Goal: Find specific page/section: Find specific page/section

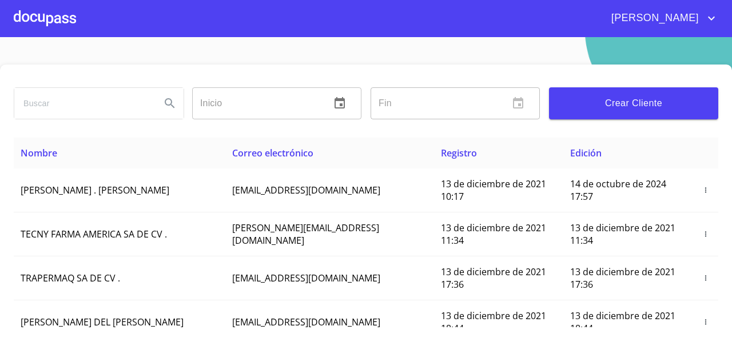
click at [84, 114] on input "search" at bounding box center [82, 103] width 137 height 31
type input "L"
type input "[PERSON_NAME] [PERSON_NAME]"
click at [172, 102] on icon "Search" at bounding box center [170, 104] width 14 height 14
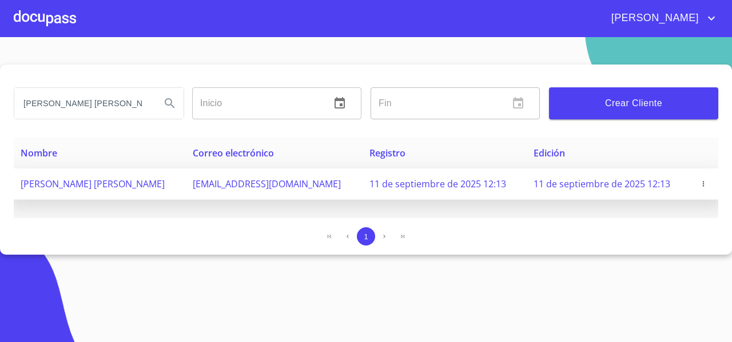
click at [156, 192] on td "[PERSON_NAME] [PERSON_NAME]" at bounding box center [100, 184] width 172 height 31
drag, startPoint x: 174, startPoint y: 185, endPoint x: 16, endPoint y: 185, distance: 158.4
click at [16, 185] on td "[PERSON_NAME] [PERSON_NAME]" at bounding box center [100, 184] width 172 height 31
copy span "[PERSON_NAME] [PERSON_NAME]"
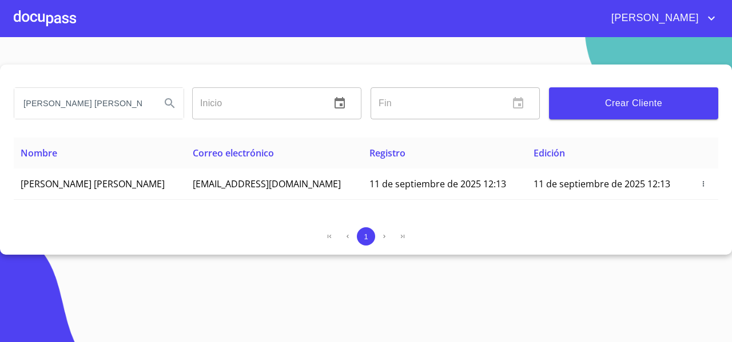
click at [107, 250] on div "1" at bounding box center [366, 241] width 704 height 27
click at [97, 100] on input "[PERSON_NAME] [PERSON_NAME]" at bounding box center [82, 103] width 137 height 31
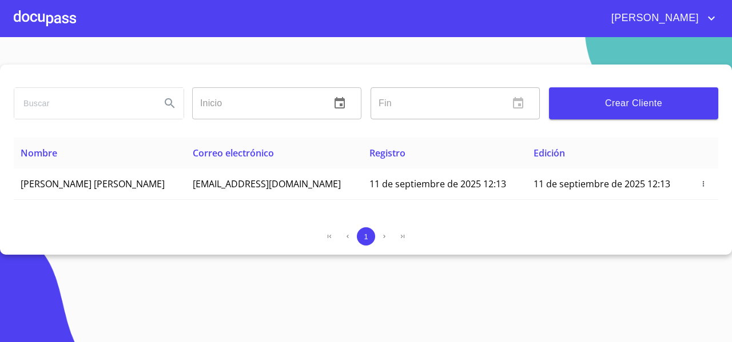
click at [52, 19] on div at bounding box center [45, 18] width 62 height 37
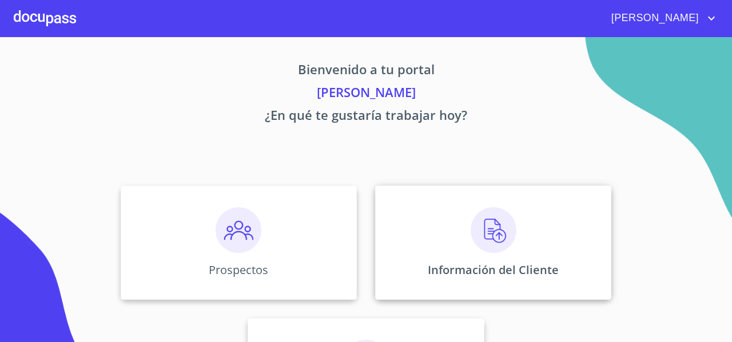
click at [421, 224] on div "Información del Cliente" at bounding box center [493, 243] width 236 height 114
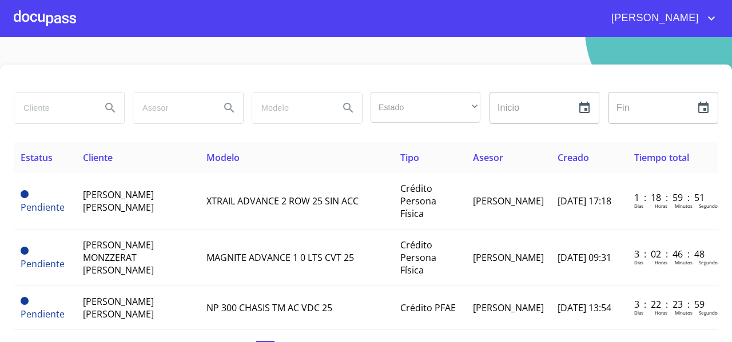
click at [53, 30] on div at bounding box center [45, 18] width 62 height 37
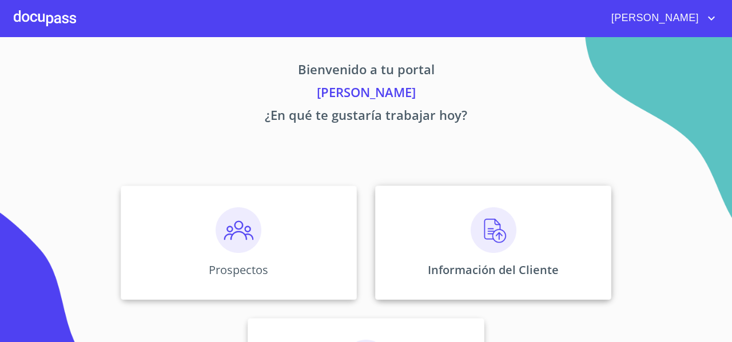
click at [406, 213] on div "Información del Cliente" at bounding box center [493, 243] width 236 height 114
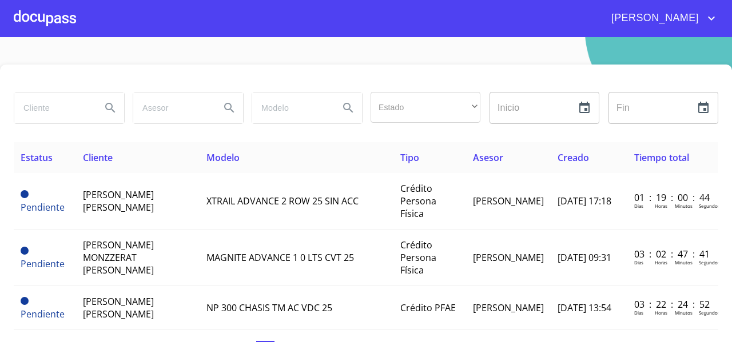
click at [53, 31] on div at bounding box center [45, 18] width 62 height 37
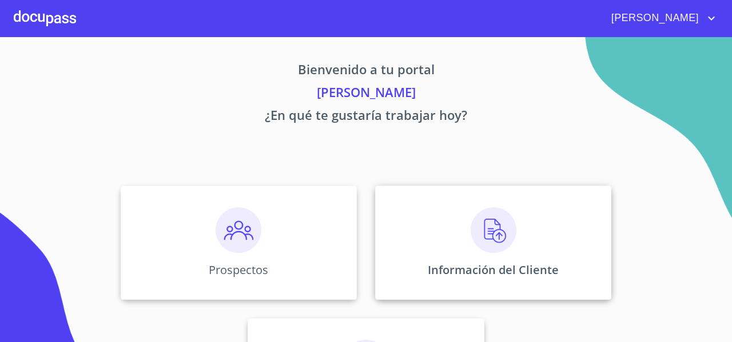
click at [425, 246] on div "Información del Cliente" at bounding box center [493, 243] width 236 height 114
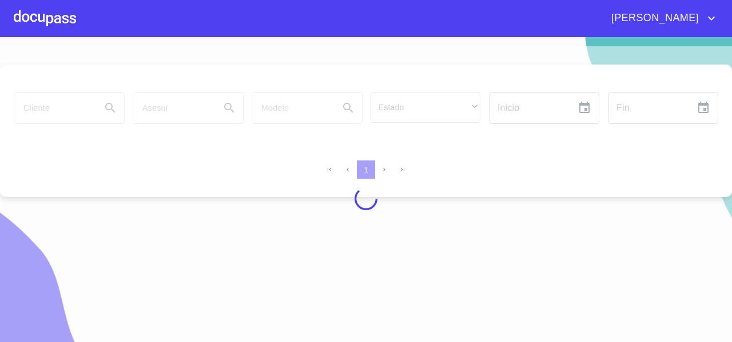
click at [49, 20] on div at bounding box center [45, 18] width 62 height 37
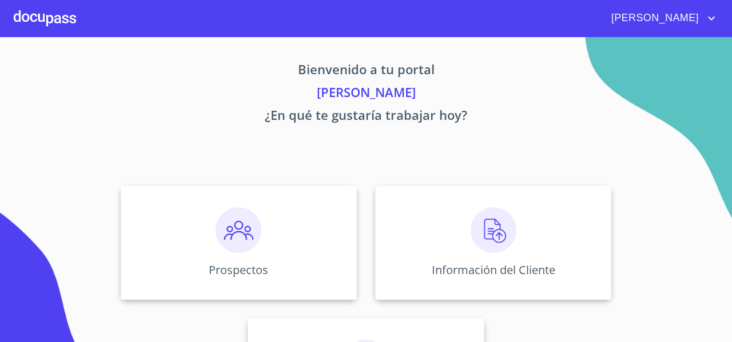
click at [130, 86] on p "[PERSON_NAME]" at bounding box center [366, 94] width 704 height 23
click at [426, 116] on p "¿En qué te gustaría trabajar hoy?" at bounding box center [366, 117] width 704 height 23
click at [148, 81] on p "Bienvenido a tu portal" at bounding box center [366, 71] width 704 height 23
click at [83, 137] on div "Bienvenido a tu portal [PERSON_NAME] ¿En qué te gustaría trabajar hoy? Prospect…" at bounding box center [366, 238] width 732 height 402
click at [412, 237] on div "Información del Cliente" at bounding box center [493, 243] width 236 height 114
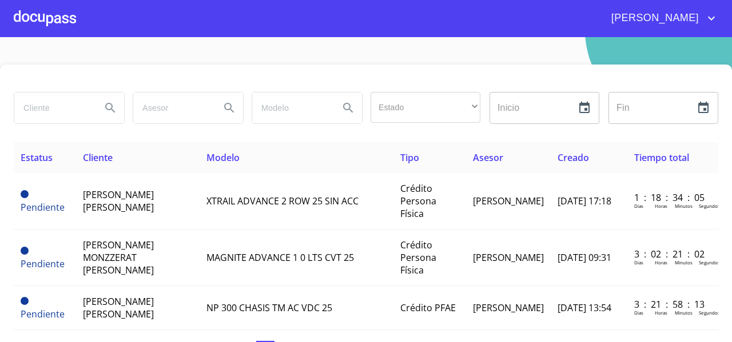
click at [65, 110] on input "search" at bounding box center [53, 108] width 78 height 31
paste input "[PERSON_NAME] [PERSON_NAME]"
type input "[PERSON_NAME] [PERSON_NAME]"
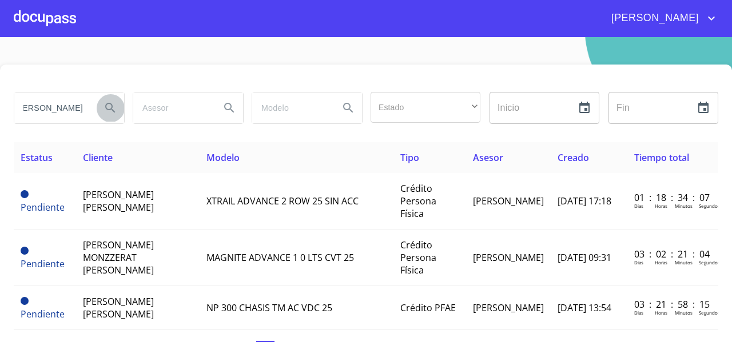
click at [105, 110] on icon "Search" at bounding box center [110, 108] width 14 height 14
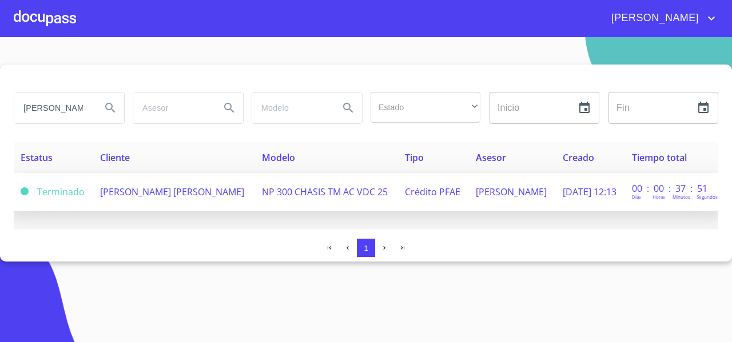
click at [131, 192] on span "[PERSON_NAME] [PERSON_NAME]" at bounding box center [172, 192] width 144 height 13
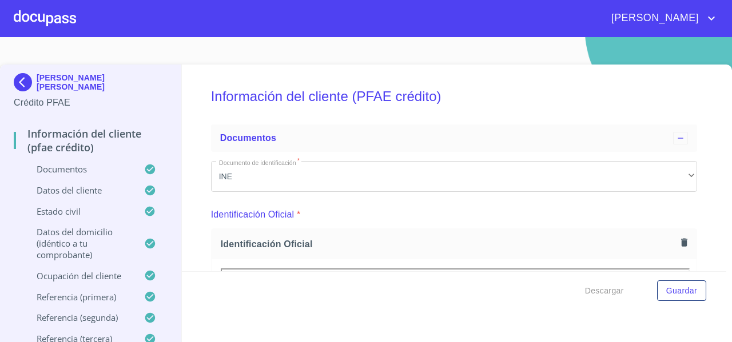
click at [131, 192] on p "Datos del cliente" at bounding box center [79, 190] width 130 height 11
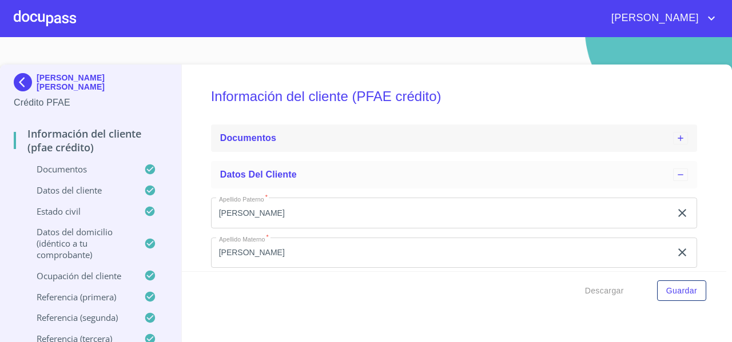
click at [676, 134] on icon at bounding box center [680, 138] width 9 height 9
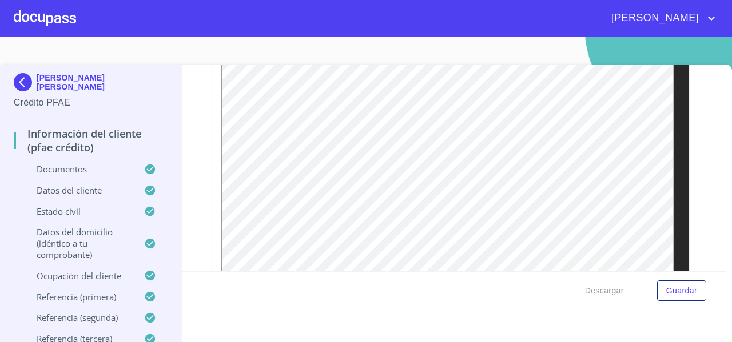
scroll to position [3201, 0]
